Goal: Information Seeking & Learning: Learn about a topic

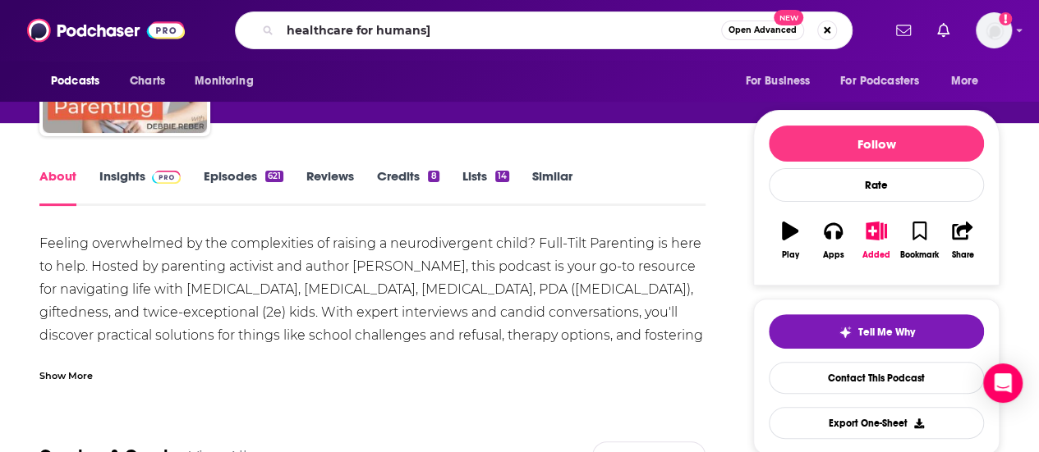
type input "healthcare for humans"
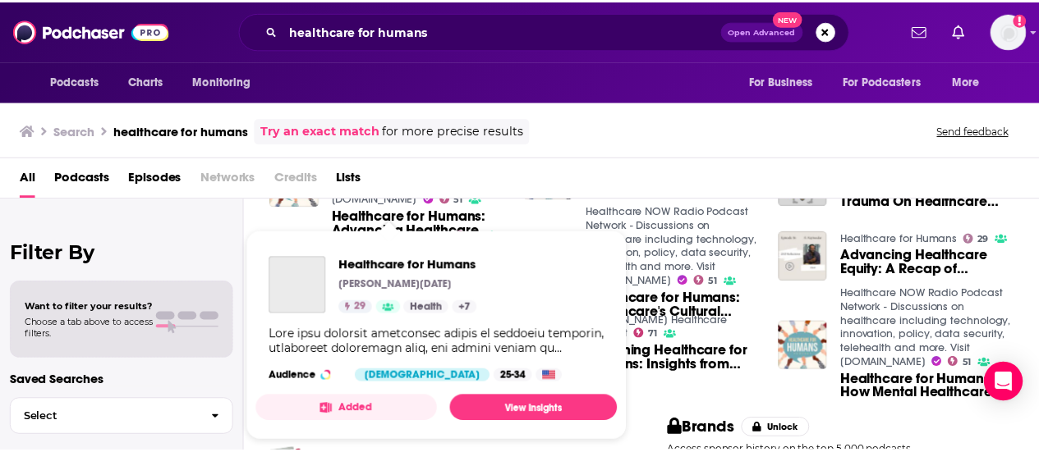
scroll to position [246, 0]
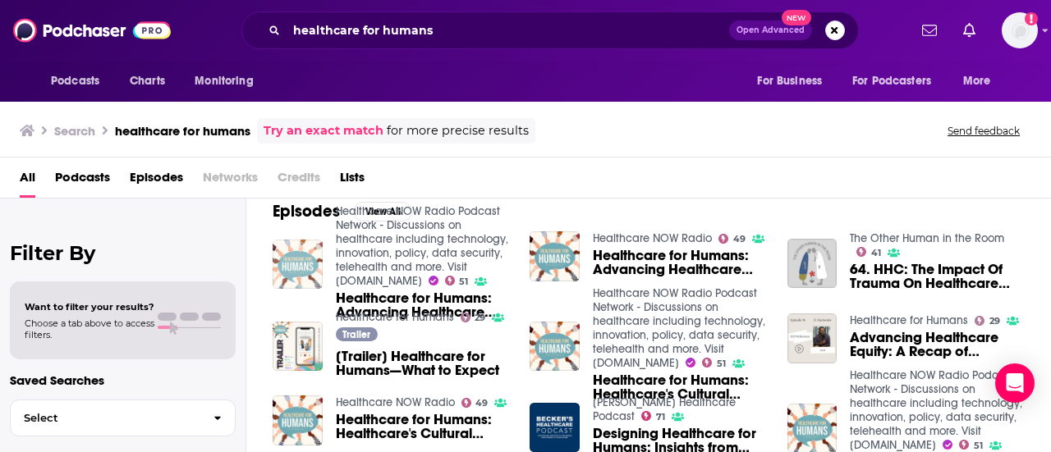
click at [293, 257] on img "Healthcare for Humans: Advancing Healthcare Equity: A Recap of Healthcare for H…" at bounding box center [298, 265] width 50 height 50
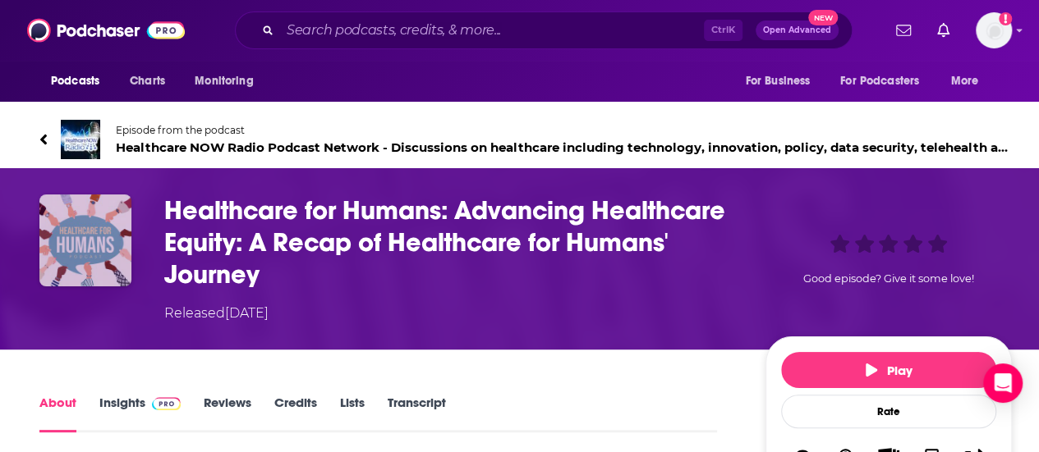
click at [80, 250] on img "Healthcare for Humans: Advancing Healthcare Equity: A Recap of Healthcare for H…" at bounding box center [85, 241] width 92 height 92
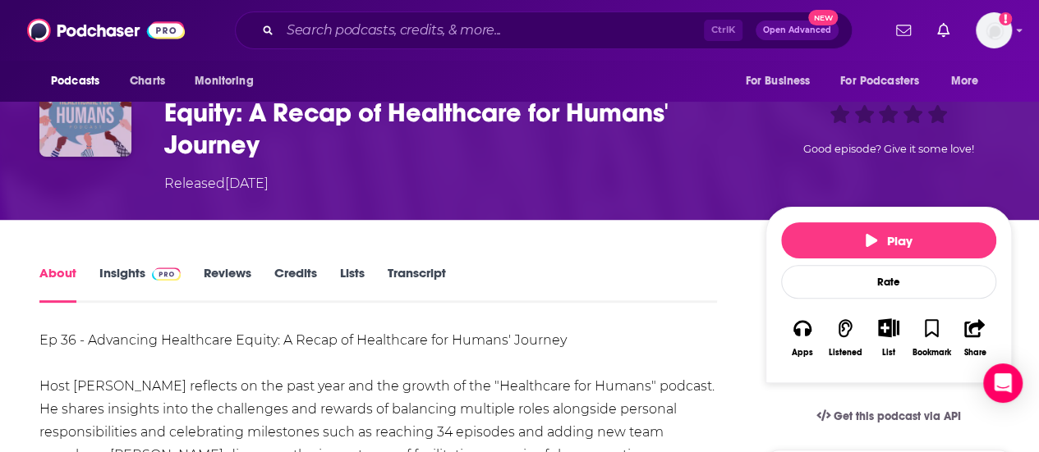
scroll to position [82, 0]
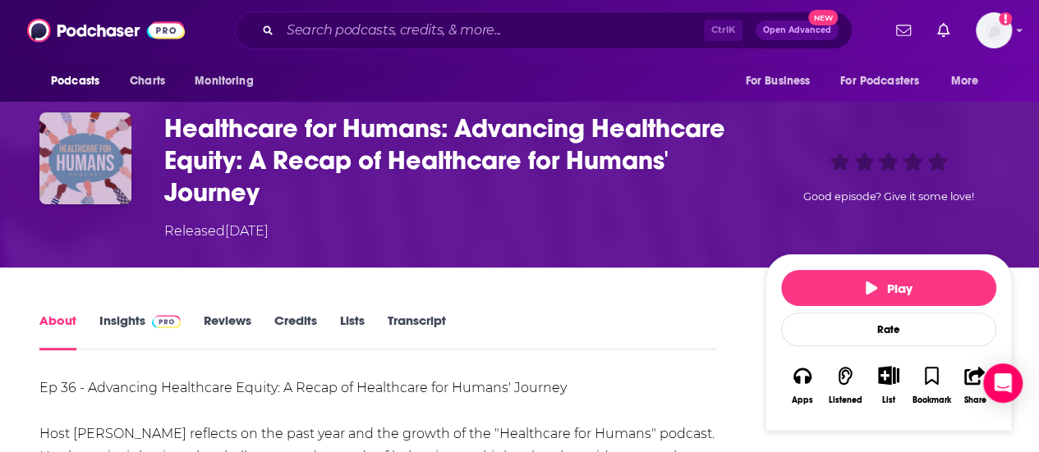
click at [103, 161] on img "Healthcare for Humans: Advancing Healthcare Equity: A Recap of Healthcare for H…" at bounding box center [85, 158] width 92 height 92
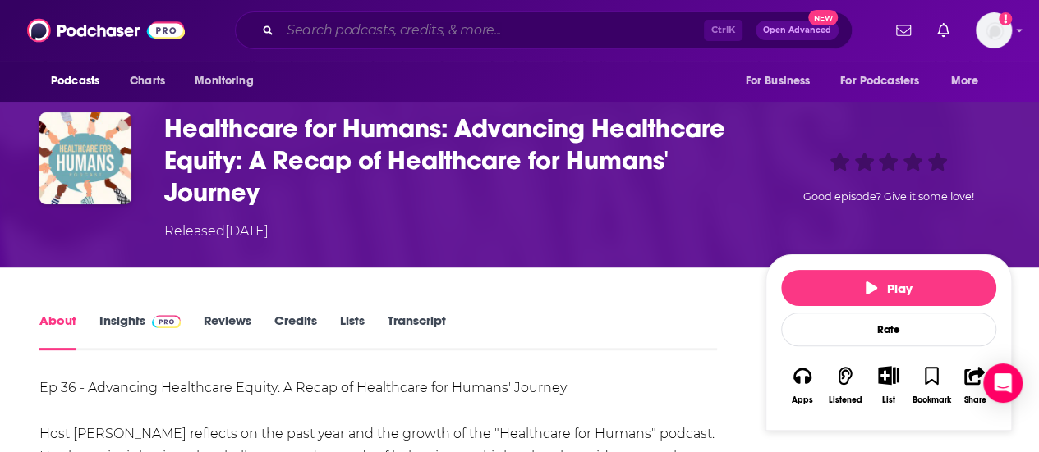
click at [389, 29] on input "Search podcasts, credits, & more..." at bounding box center [492, 30] width 424 height 26
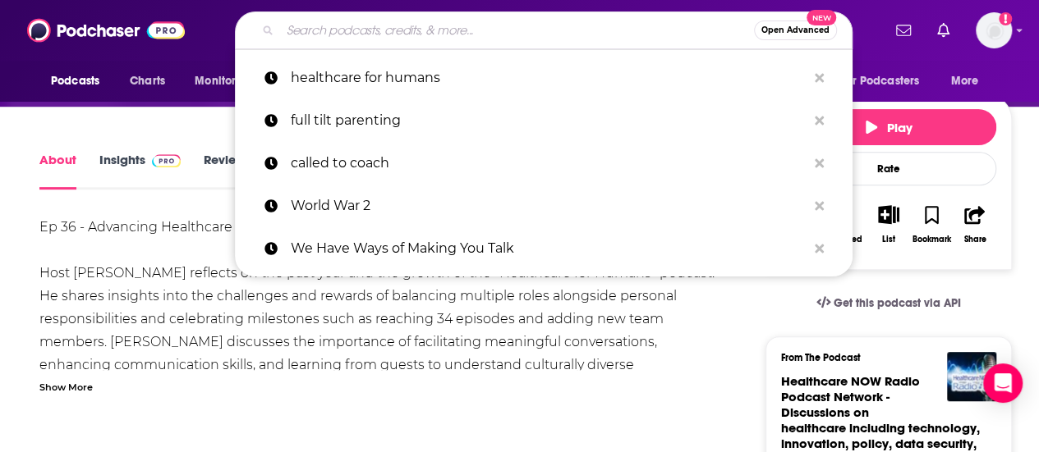
scroll to position [246, 0]
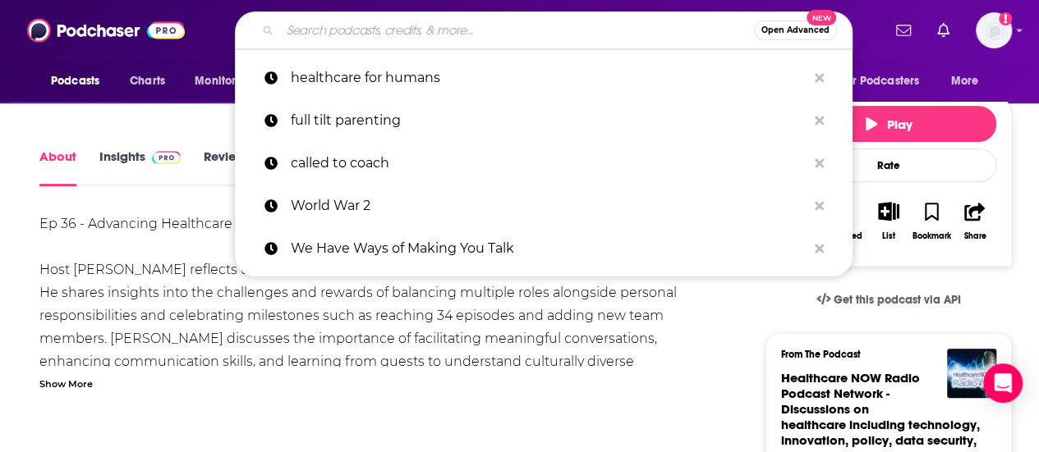
click at [149, 296] on div "Ep 36 - Advancing Healthcare Equity: A Recap of Healthcare for Humans' Journey …" at bounding box center [377, 351] width 677 height 276
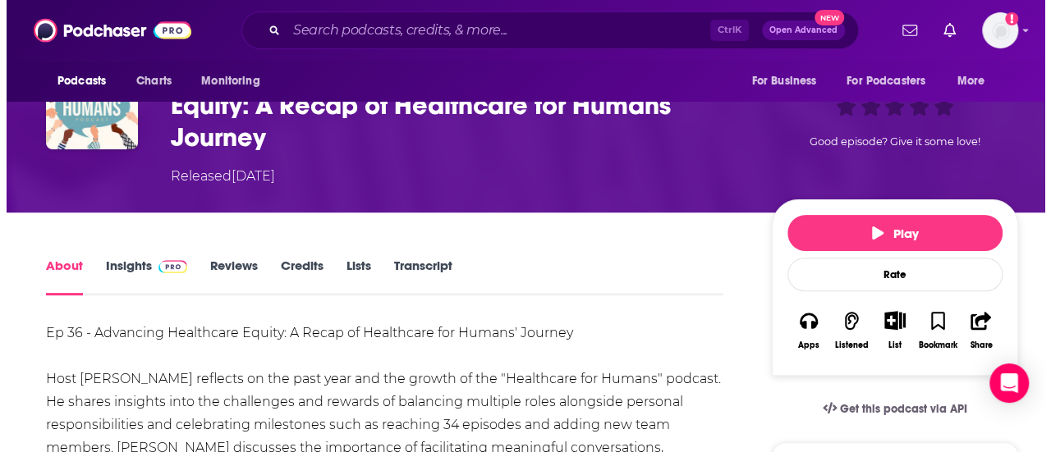
scroll to position [0, 0]
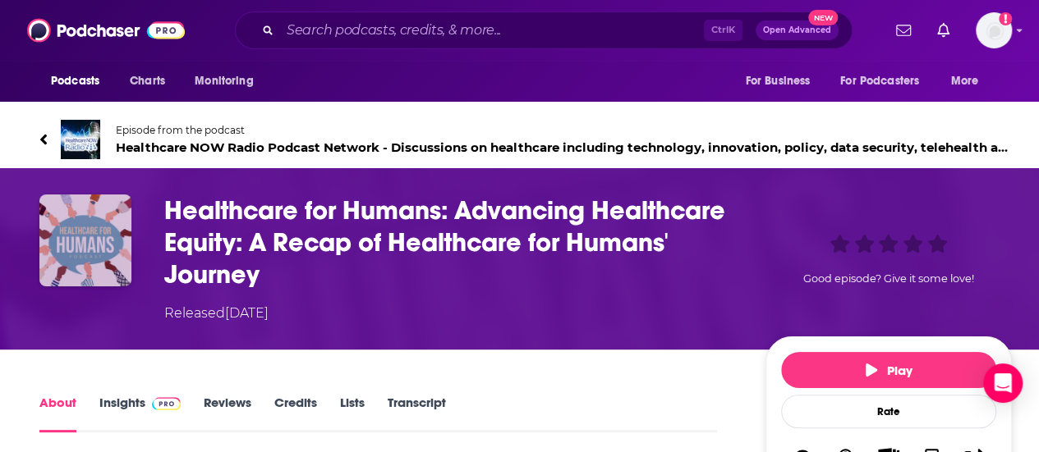
click at [107, 226] on img "Healthcare for Humans: Advancing Healthcare Equity: A Recap of Healthcare for H…" at bounding box center [85, 241] width 92 height 92
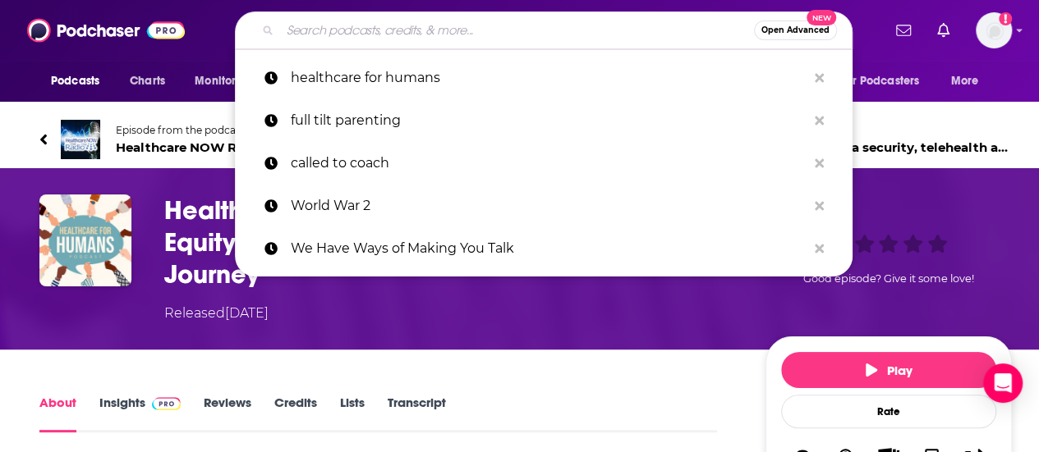
click at [396, 33] on input "Search podcasts, credits, & more..." at bounding box center [517, 30] width 474 height 26
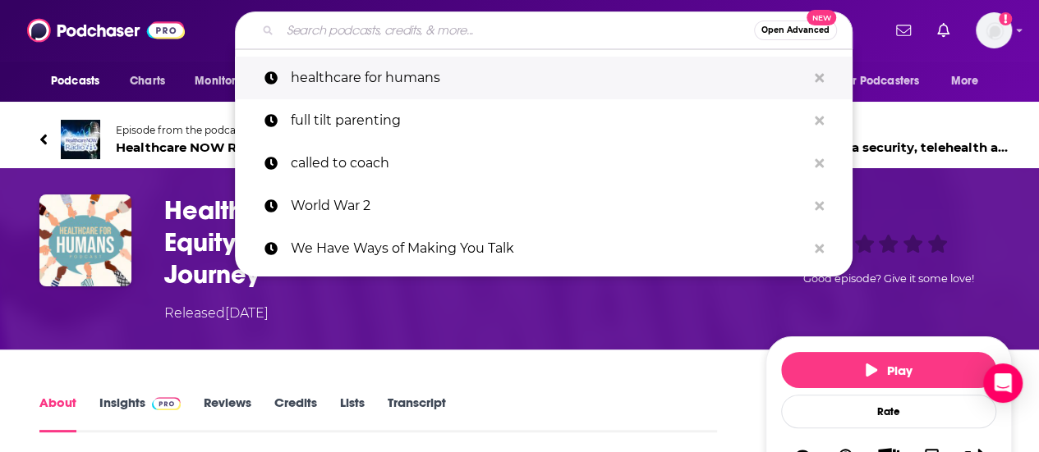
click at [403, 67] on p "healthcare for humans" at bounding box center [549, 78] width 516 height 43
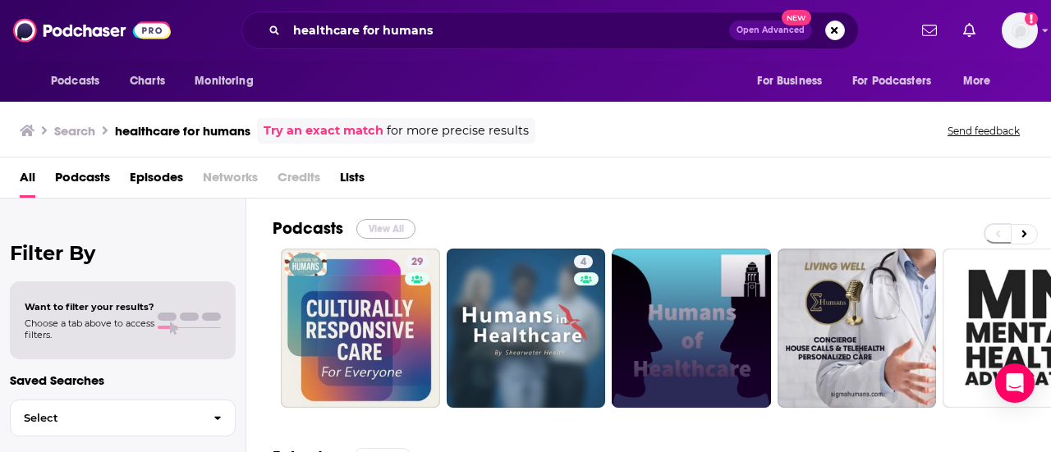
click at [384, 229] on button "View All" at bounding box center [385, 229] width 59 height 20
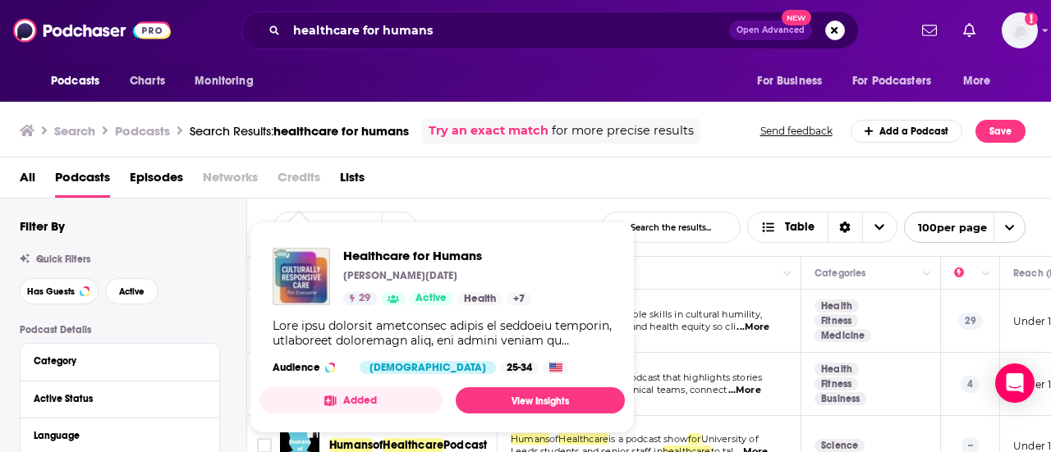
click at [300, 323] on div "Show Podcast Details" at bounding box center [442, 334] width 339 height 30
click at [296, 259] on img "Healthcare for Humans" at bounding box center [301, 276] width 57 height 57
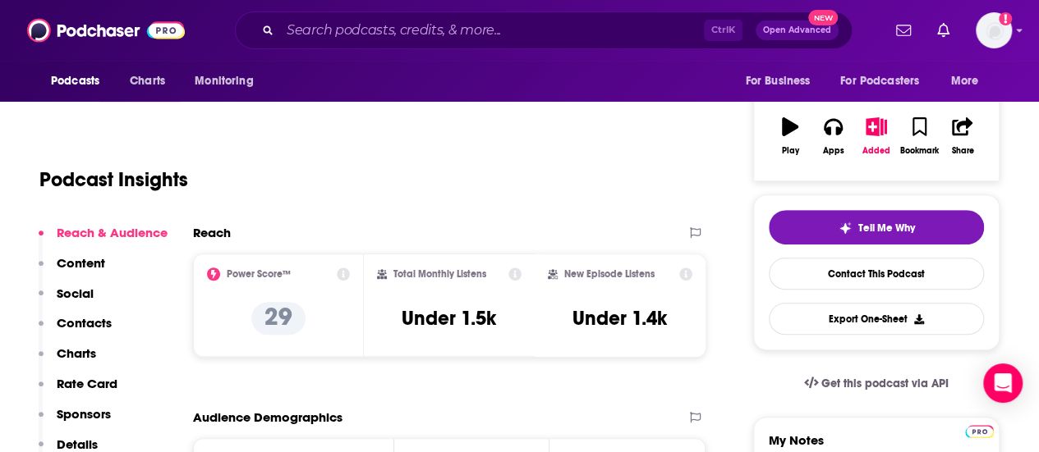
scroll to position [246, 0]
